Goal: Task Accomplishment & Management: Use online tool/utility

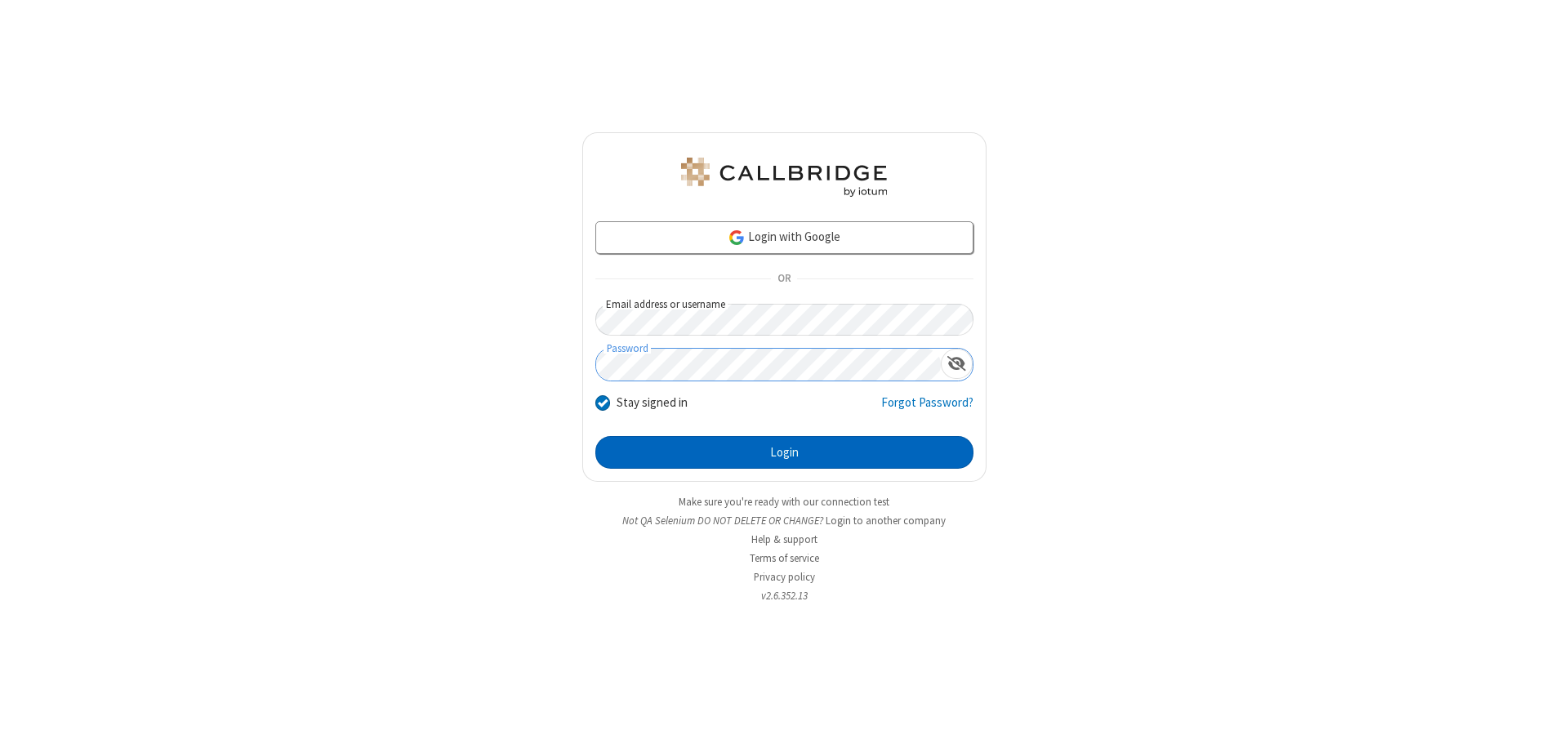
click at [784, 453] on button "Login" at bounding box center [784, 453] width 378 height 33
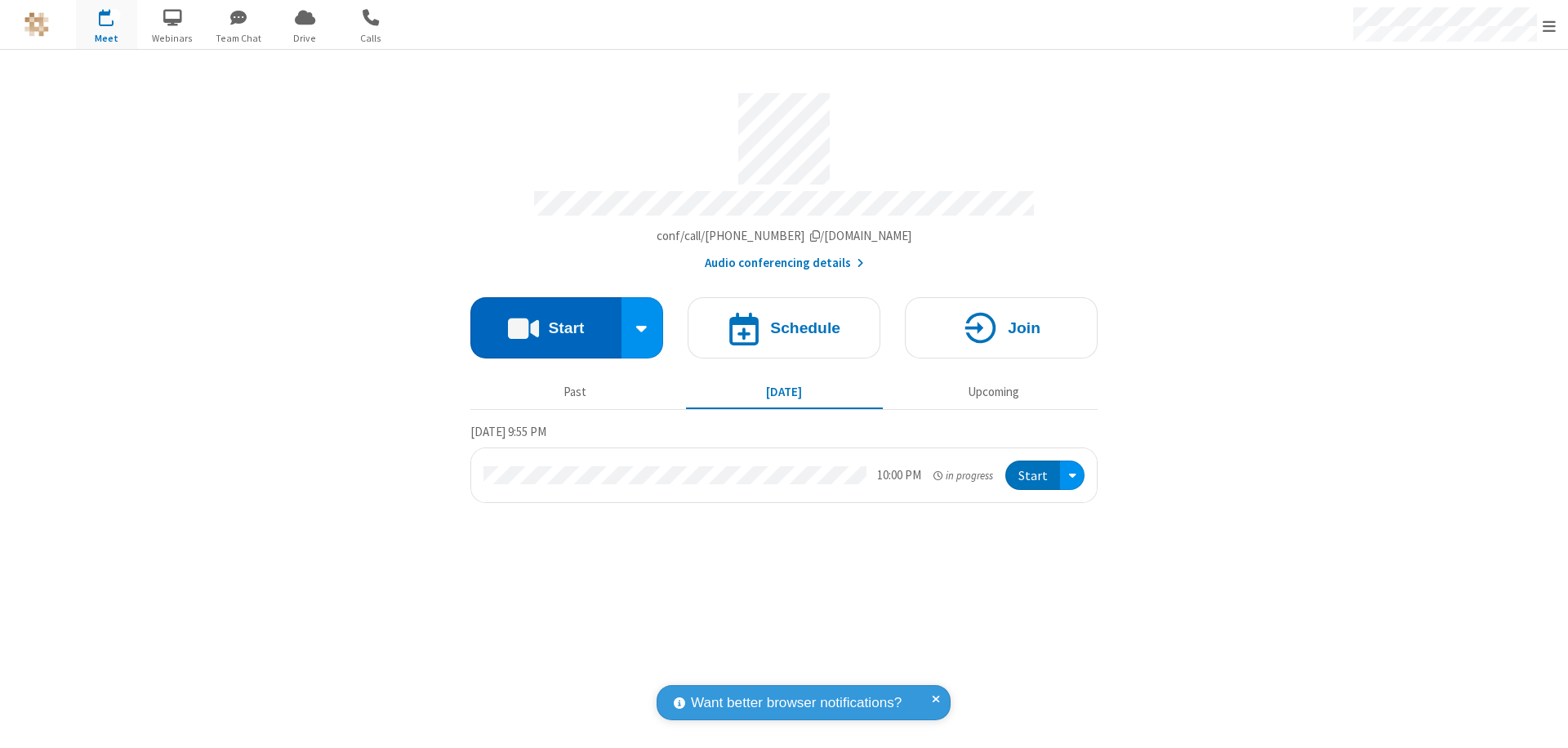
click at [546, 320] on button "Start" at bounding box center [546, 327] width 151 height 61
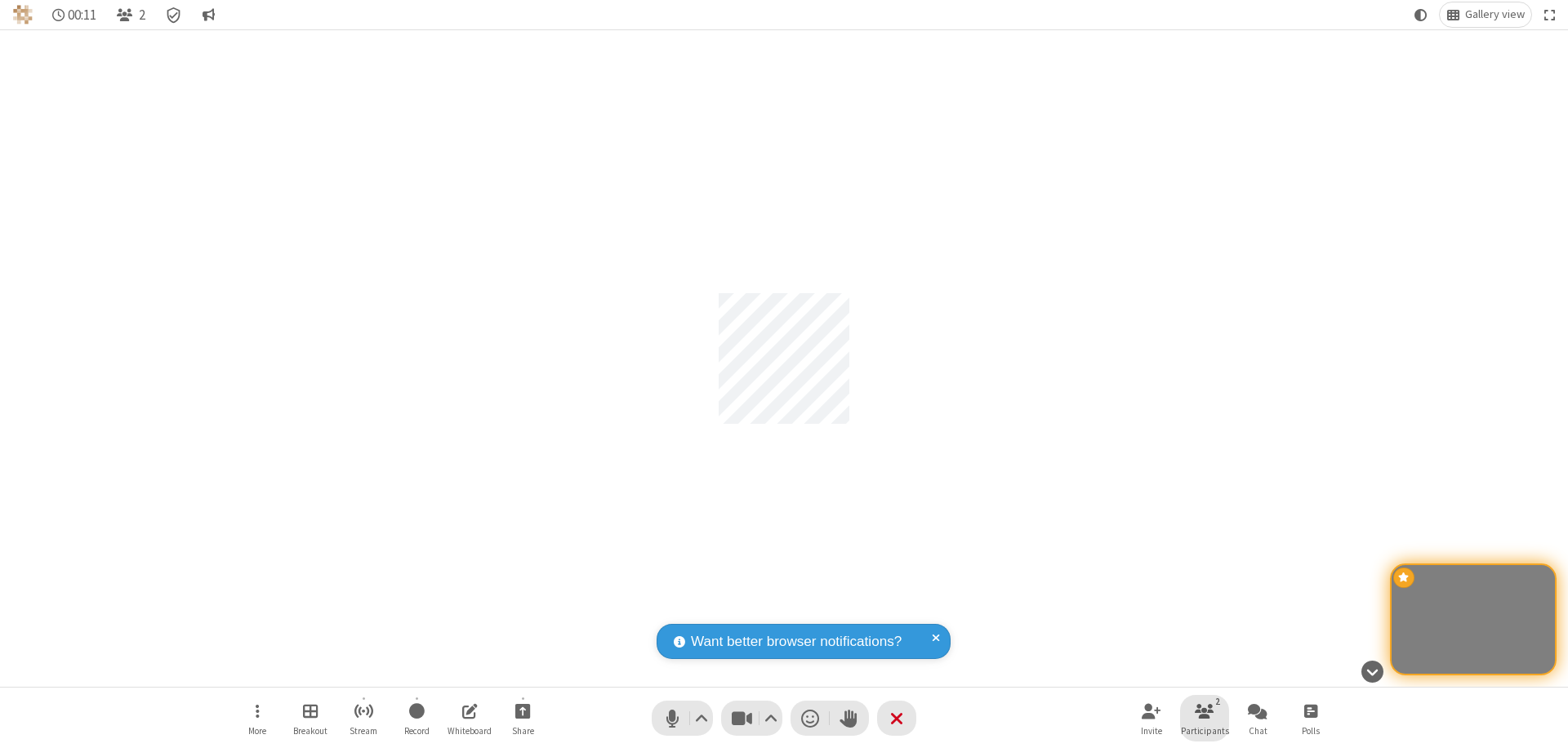
click at [1204, 730] on span "Participants" at bounding box center [1204, 731] width 48 height 10
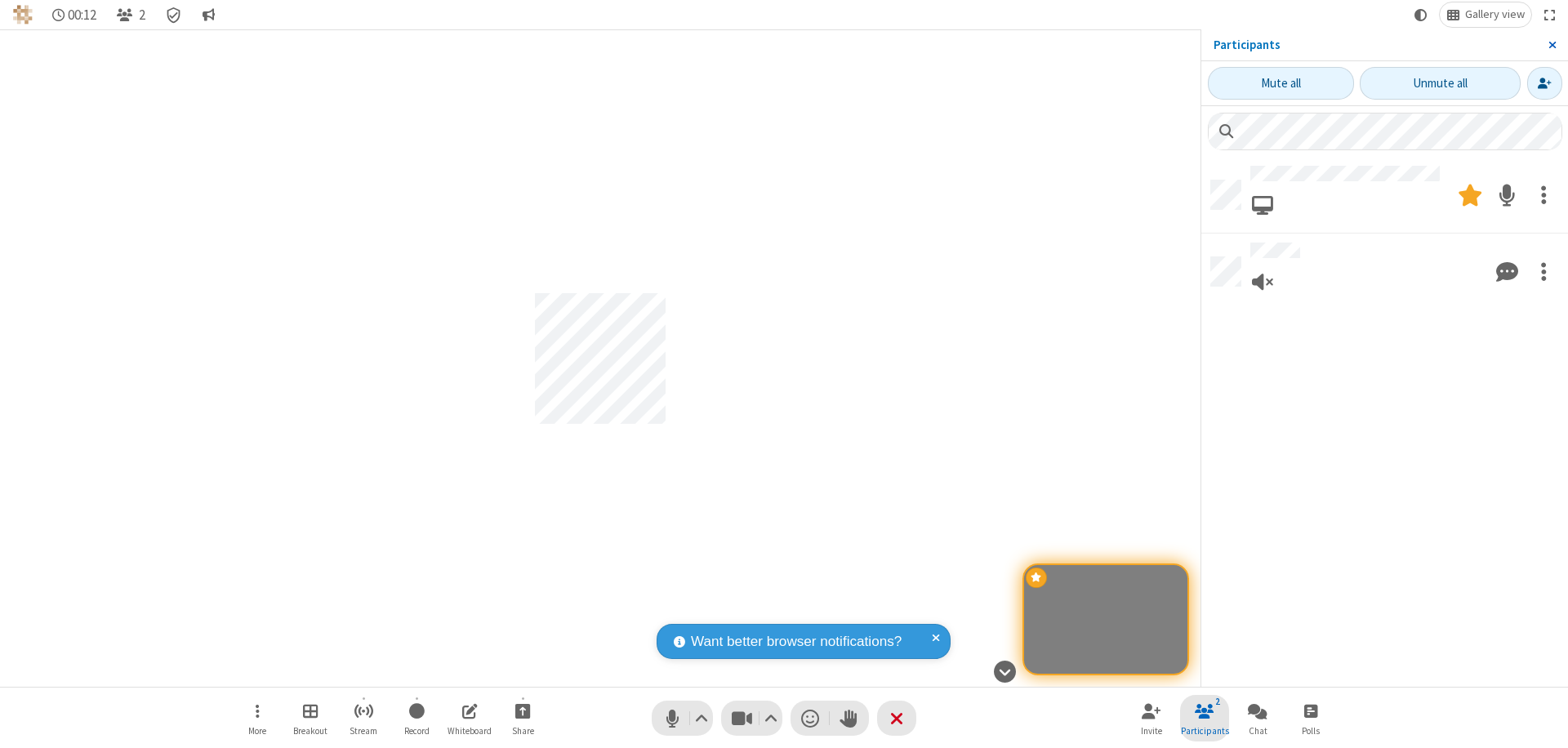
click at [1552, 45] on span "Close sidebar" at bounding box center [1552, 45] width 8 height 13
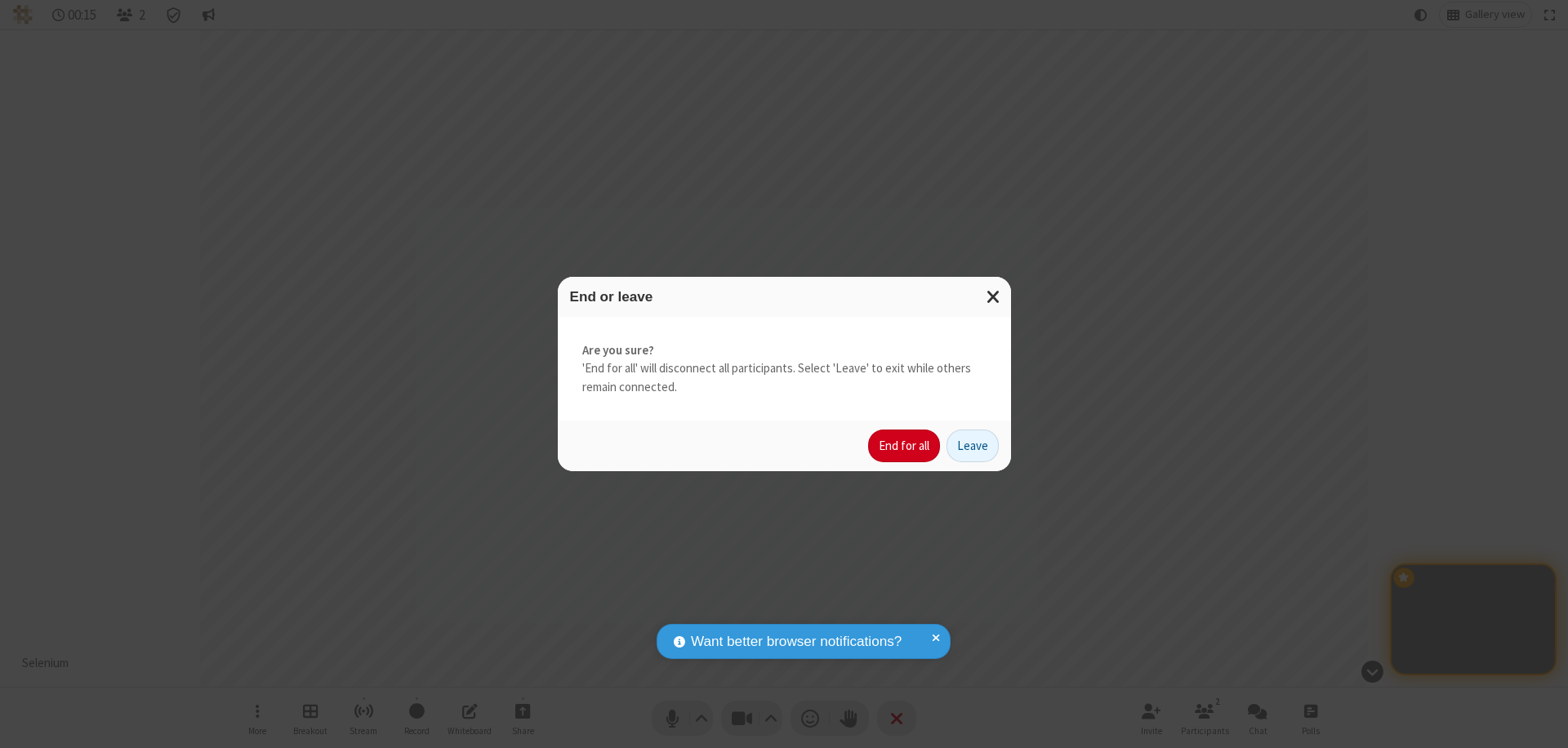
click at [905, 446] on button "End for all" at bounding box center [904, 446] width 72 height 33
